Goal: Navigation & Orientation: Find specific page/section

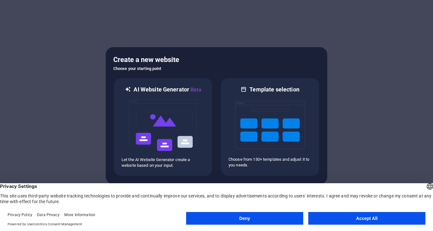
click at [322, 216] on button "Accept All" at bounding box center [367, 218] width 117 height 13
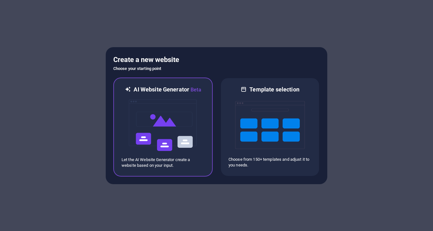
click at [176, 123] on img at bounding box center [163, 125] width 70 height 63
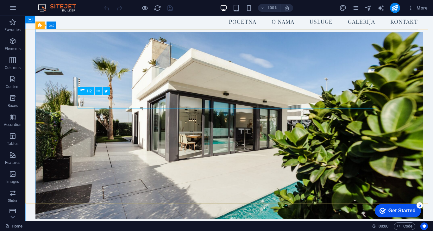
scroll to position [18, 0]
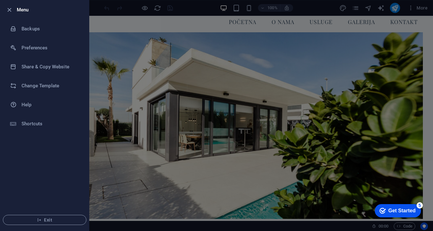
click at [11, 8] on icon "button" at bounding box center [9, 9] width 7 height 7
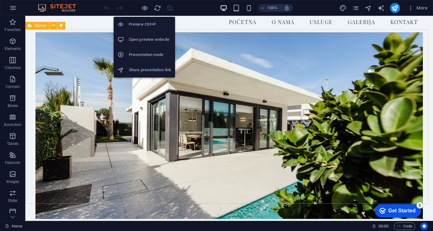
click at [150, 35] on li "Open preview website" at bounding box center [144, 39] width 61 height 15
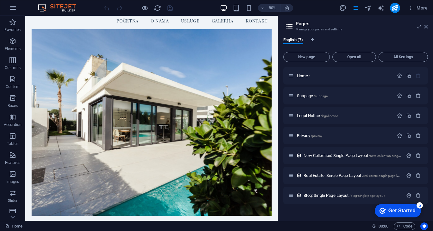
click at [425, 25] on icon at bounding box center [426, 26] width 4 height 5
